Goal: Task Accomplishment & Management: Use online tool/utility

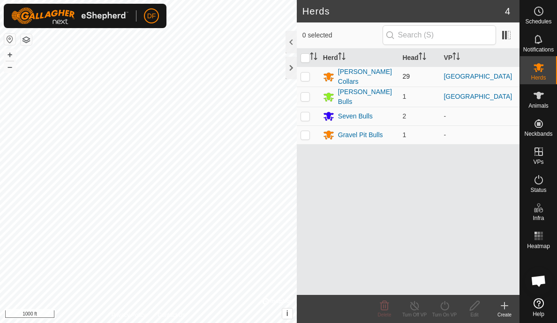
click at [308, 73] on p-checkbox at bounding box center [304, 76] width 9 height 7
checkbox input "true"
click at [320, 17] on header "Herds 4" at bounding box center [408, 11] width 223 height 22
click at [525, 17] on div "Schedules" at bounding box center [538, 14] width 37 height 28
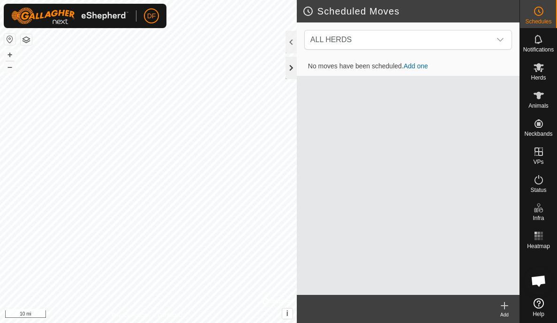
click at [289, 69] on div at bounding box center [290, 68] width 11 height 22
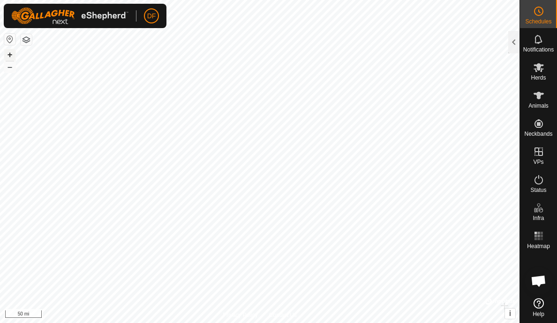
click at [7, 56] on button "+" at bounding box center [9, 54] width 11 height 11
click at [10, 69] on button "–" at bounding box center [9, 66] width 11 height 11
click at [9, 54] on button "+" at bounding box center [9, 54] width 11 height 11
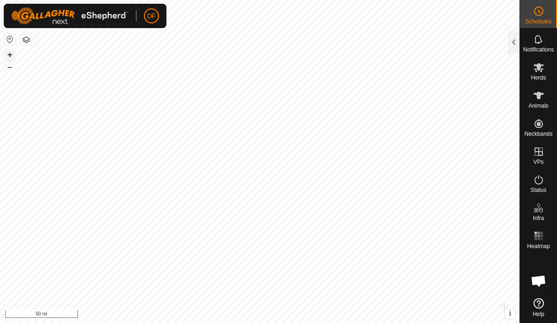
click at [9, 54] on button "+" at bounding box center [9, 54] width 11 height 11
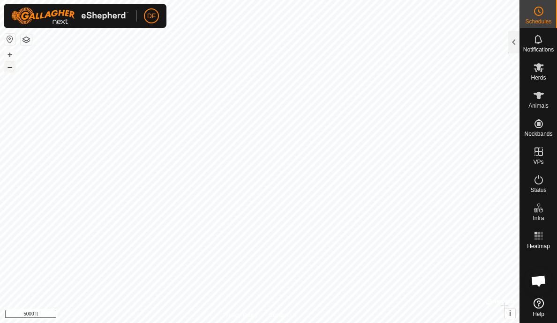
click at [12, 68] on button "–" at bounding box center [9, 66] width 11 height 11
click at [10, 67] on button "–" at bounding box center [9, 66] width 11 height 11
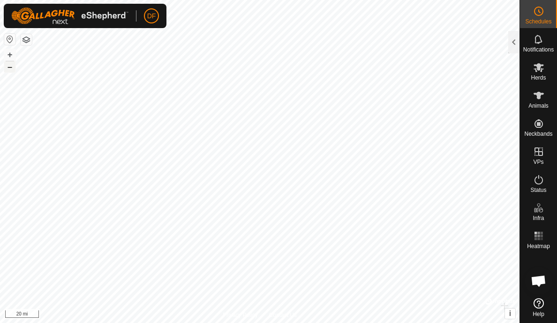
click at [10, 67] on button "–" at bounding box center [9, 66] width 11 height 11
click at [13, 56] on button "+" at bounding box center [9, 54] width 11 height 11
click at [8, 59] on button "+" at bounding box center [9, 54] width 11 height 11
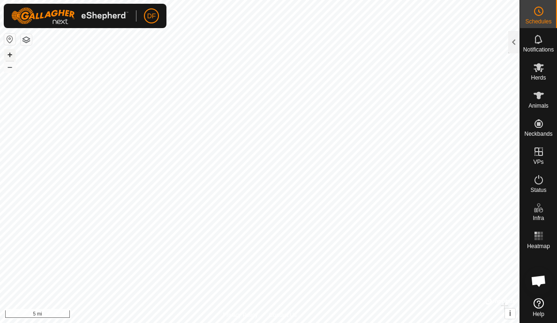
click at [9, 57] on button "+" at bounding box center [9, 54] width 11 height 11
click at [10, 57] on button "+" at bounding box center [9, 54] width 11 height 11
click at [514, 43] on div at bounding box center [513, 42] width 11 height 22
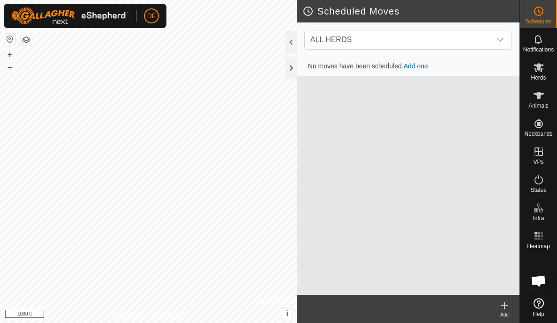
click at [509, 305] on icon at bounding box center [504, 305] width 11 height 11
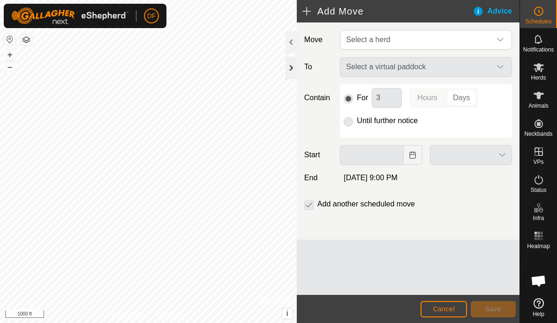
click at [294, 68] on div at bounding box center [290, 68] width 11 height 22
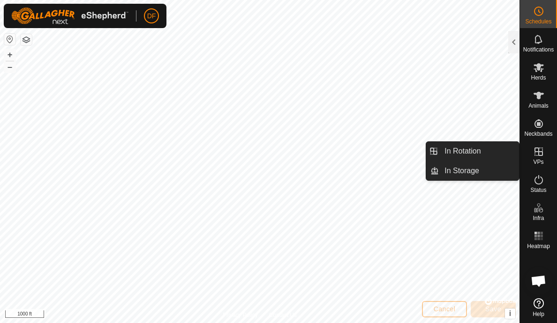
click at [540, 157] on icon at bounding box center [538, 151] width 11 height 11
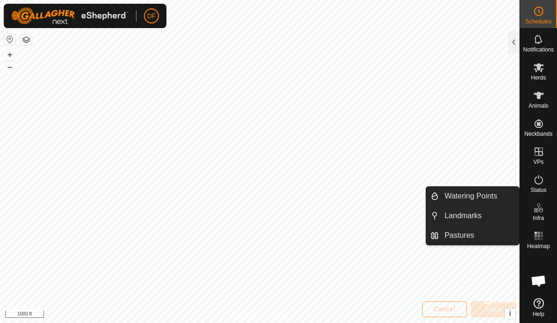
click at [28, 41] on button "button" at bounding box center [26, 39] width 11 height 11
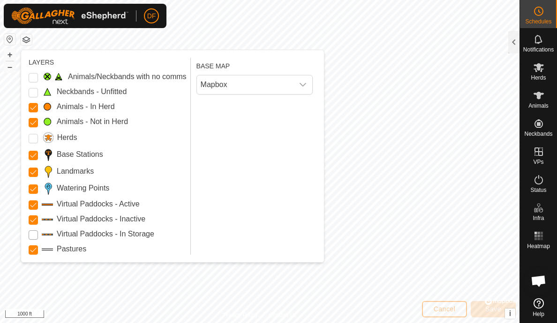
click at [35, 238] on Storage "Virtual Paddocks - In Storage" at bounding box center [33, 235] width 9 height 9
click at [27, 43] on button "button" at bounding box center [26, 39] width 11 height 11
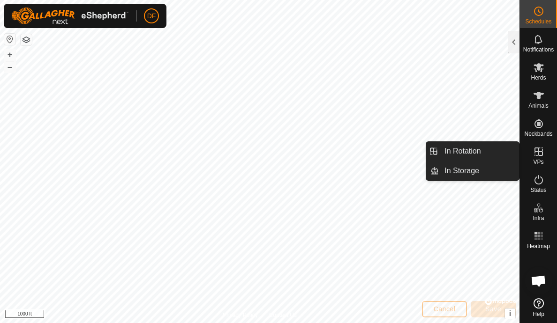
click at [542, 155] on icon at bounding box center [538, 152] width 8 height 8
click at [460, 174] on link "In Storage" at bounding box center [479, 171] width 80 height 19
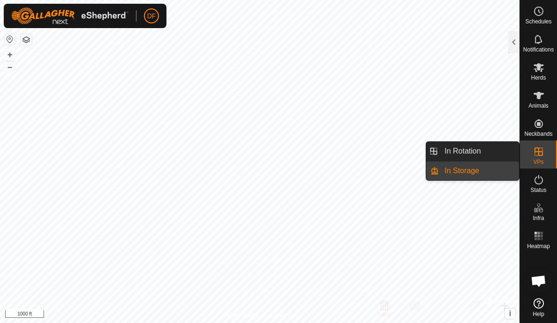
click at [537, 150] on icon at bounding box center [538, 151] width 11 height 11
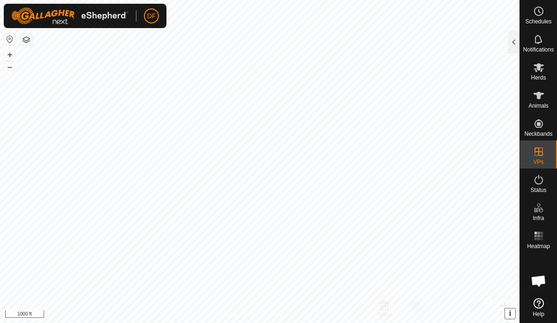
click at [509, 316] on span "i" at bounding box center [510, 314] width 2 height 8
click at [534, 303] on icon at bounding box center [538, 303] width 10 height 10
click at [512, 315] on button "›" at bounding box center [510, 314] width 10 height 10
click at [512, 315] on button "i" at bounding box center [510, 314] width 10 height 10
click at [470, 312] on link "Improve this map" at bounding box center [479, 314] width 43 height 7
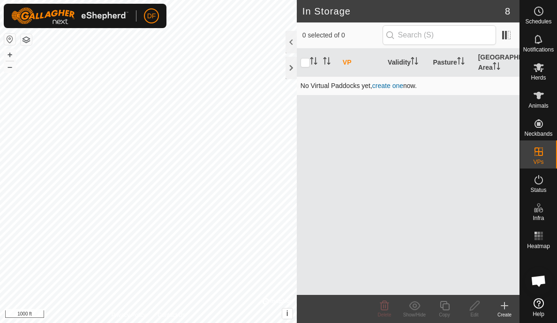
click at [392, 85] on link "create one" at bounding box center [387, 85] width 31 height 7
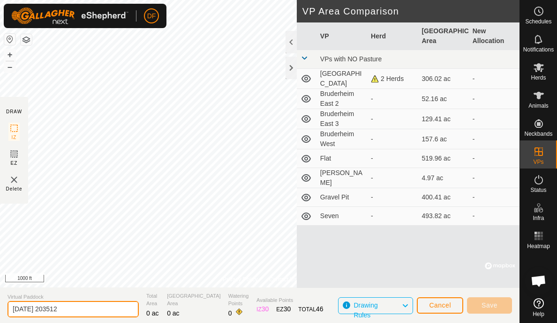
click at [92, 315] on input "2025-09-10 203512" at bounding box center [72, 309] width 131 height 16
type input "2"
type input "cross roads"
click at [16, 181] on img at bounding box center [13, 179] width 11 height 11
click at [14, 180] on img at bounding box center [13, 179] width 11 height 11
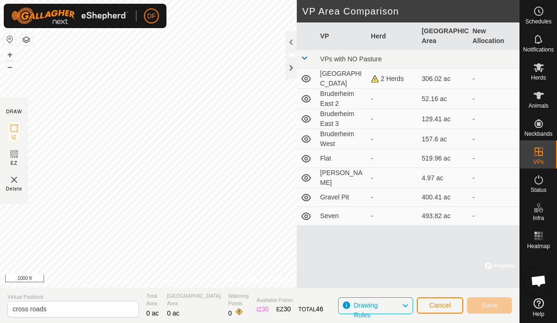
click at [15, 178] on img at bounding box center [13, 179] width 11 height 11
click at [440, 303] on span "Cancel" at bounding box center [440, 305] width 22 height 7
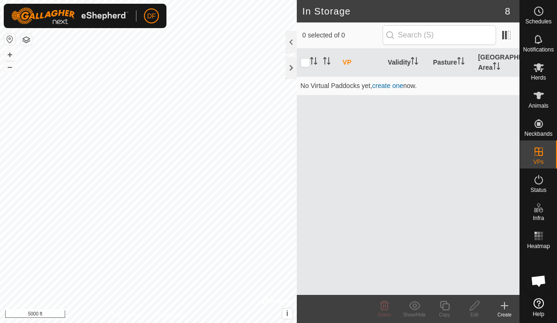
click at [286, 303] on div at bounding box center [277, 301] width 30 height 9
click at [0, 42] on html "DF Schedules Notifications Herds Animals Neckbands VPs Status Infra Heatmap Hel…" at bounding box center [278, 161] width 557 height 323
click at [8, 55] on button "+" at bounding box center [9, 54] width 11 height 11
click at [507, 306] on icon at bounding box center [504, 305] width 11 height 11
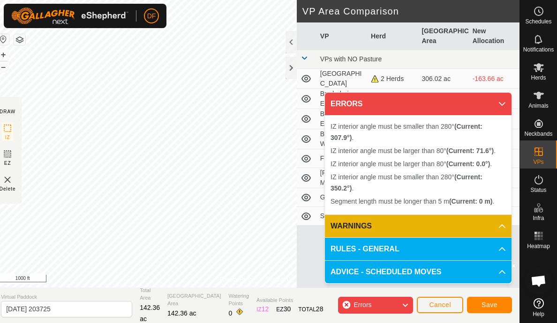
click at [405, 305] on icon at bounding box center [404, 305] width 7 height 12
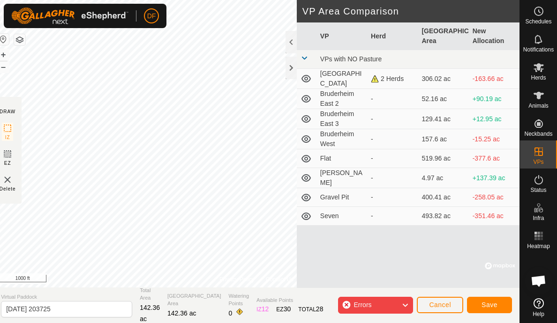
click at [443, 306] on span "Cancel" at bounding box center [440, 304] width 22 height 7
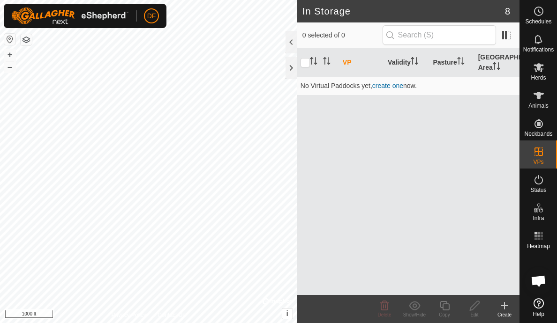
click at [503, 306] on icon at bounding box center [504, 306] width 7 height 0
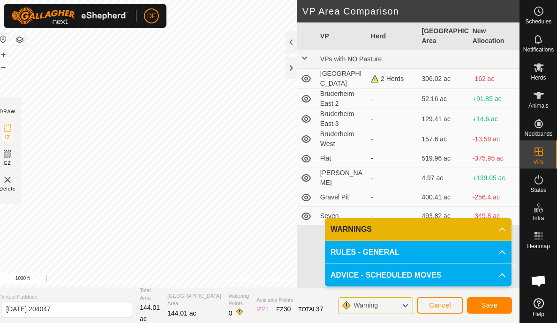
click at [436, 305] on span "Cancel" at bounding box center [440, 305] width 22 height 7
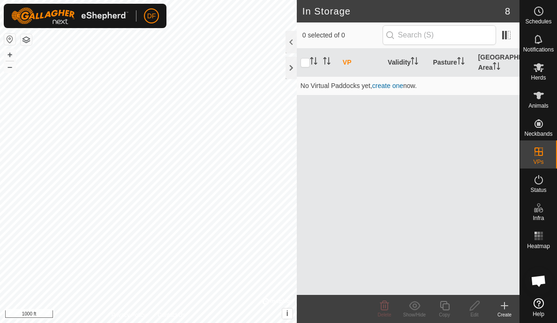
click at [505, 307] on icon at bounding box center [504, 305] width 11 height 11
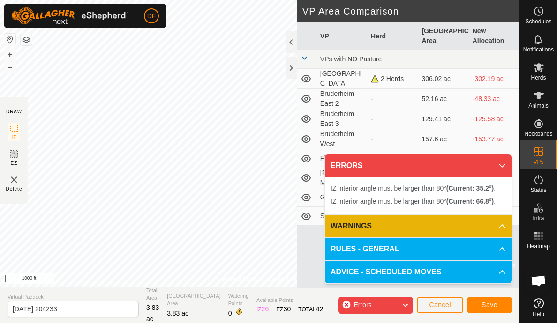
click at [439, 305] on span "Cancel" at bounding box center [440, 304] width 22 height 7
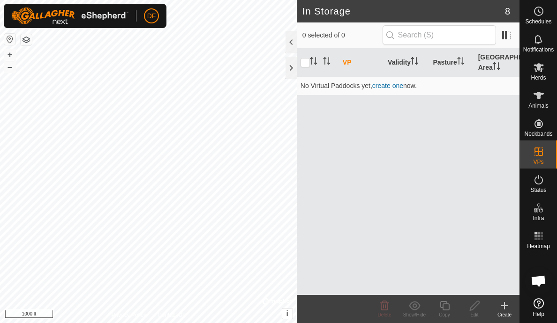
click at [505, 305] on icon at bounding box center [504, 305] width 11 height 11
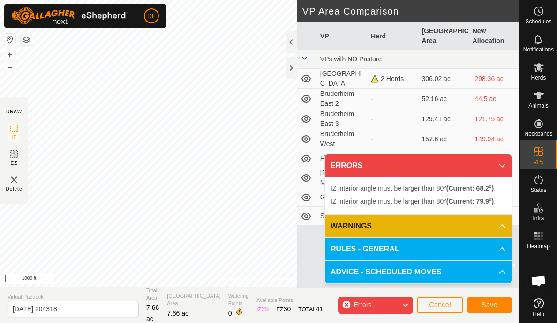
click at [442, 305] on span "Cancel" at bounding box center [440, 304] width 22 height 7
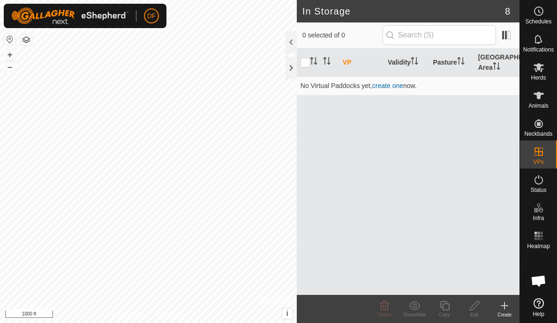
click at [502, 306] on icon at bounding box center [504, 306] width 7 height 0
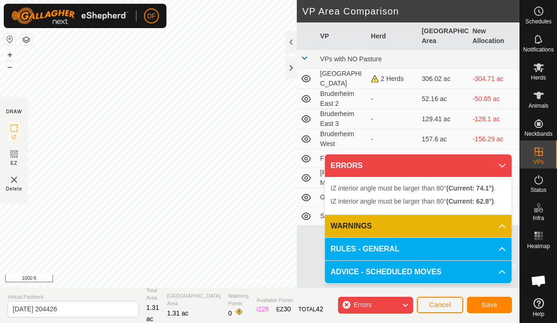
click at [439, 308] on span "Cancel" at bounding box center [440, 304] width 22 height 7
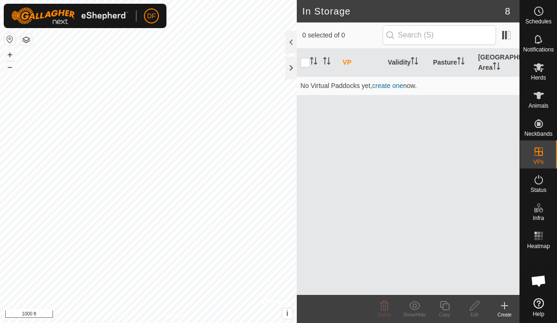
click at [505, 307] on icon at bounding box center [504, 305] width 11 height 11
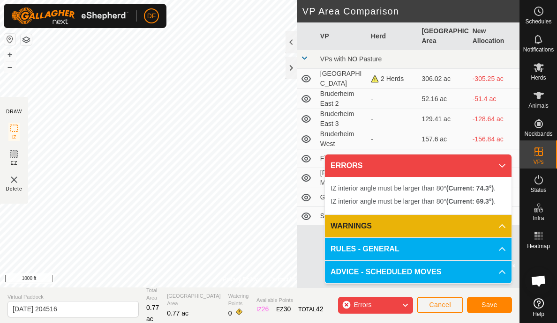
click at [441, 302] on span "Cancel" at bounding box center [440, 304] width 22 height 7
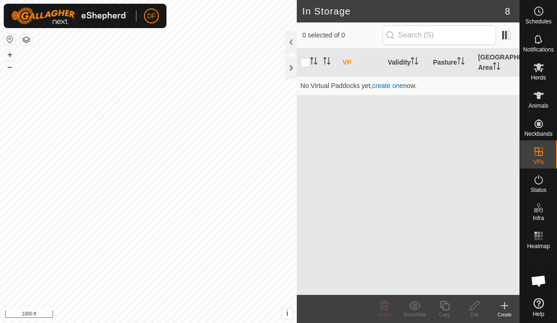
click at [503, 308] on icon at bounding box center [504, 305] width 11 height 11
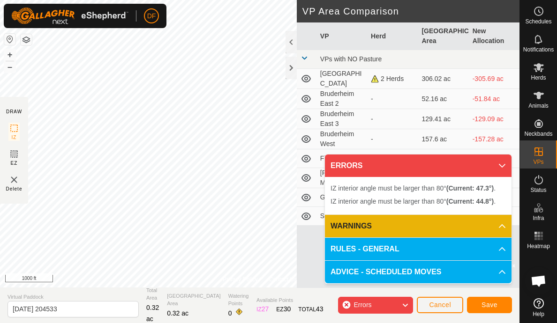
click at [440, 305] on span "Cancel" at bounding box center [440, 304] width 22 height 7
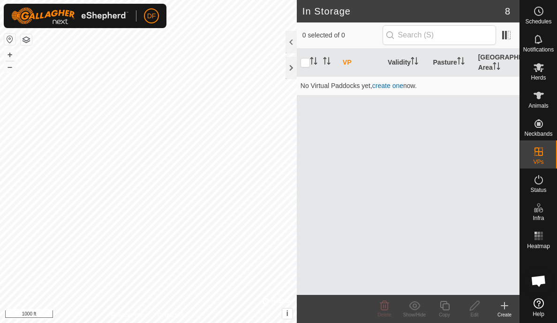
click at [503, 307] on icon at bounding box center [504, 305] width 11 height 11
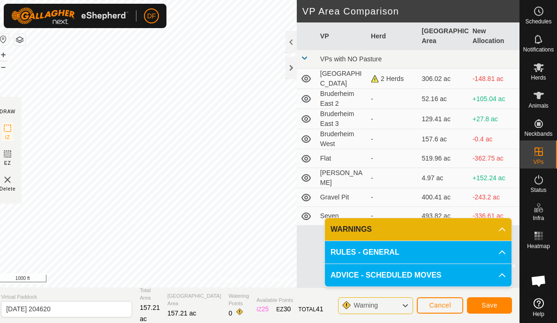
click at [442, 303] on span "Cancel" at bounding box center [440, 305] width 22 height 7
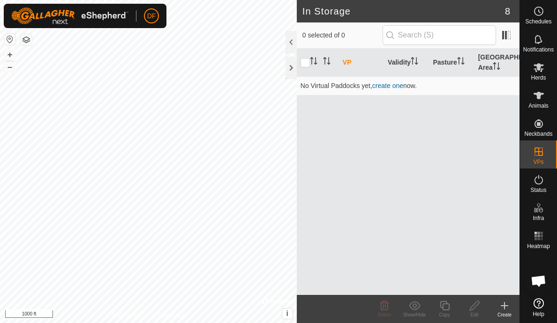
click at [507, 306] on icon at bounding box center [504, 305] width 11 height 11
